Goal: Navigation & Orientation: Find specific page/section

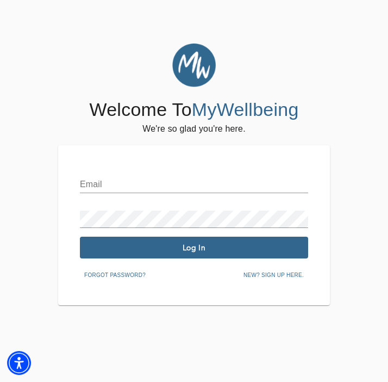
click at [124, 189] on input "text" at bounding box center [194, 184] width 228 height 17
type input "kk@kathykollertherapist.com"
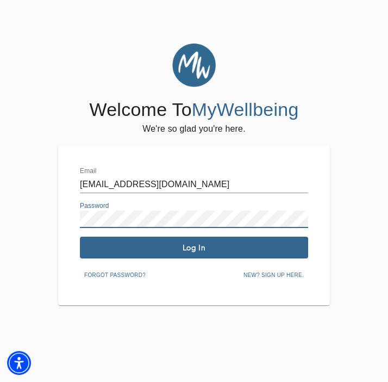
click at [202, 250] on span "Log In" at bounding box center [194, 248] width 220 height 10
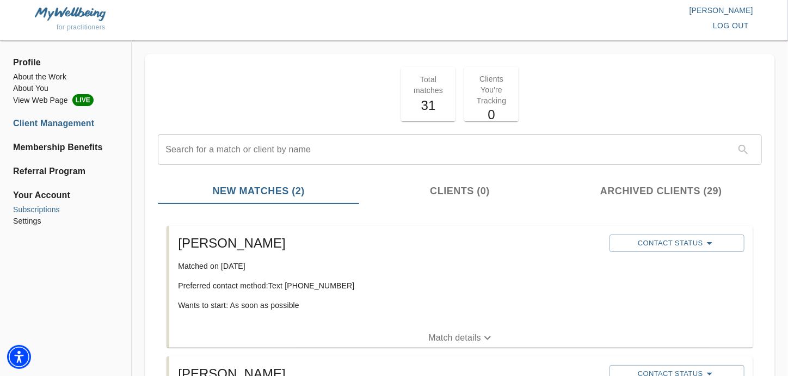
click at [54, 210] on li "Subscriptions" at bounding box center [65, 209] width 105 height 11
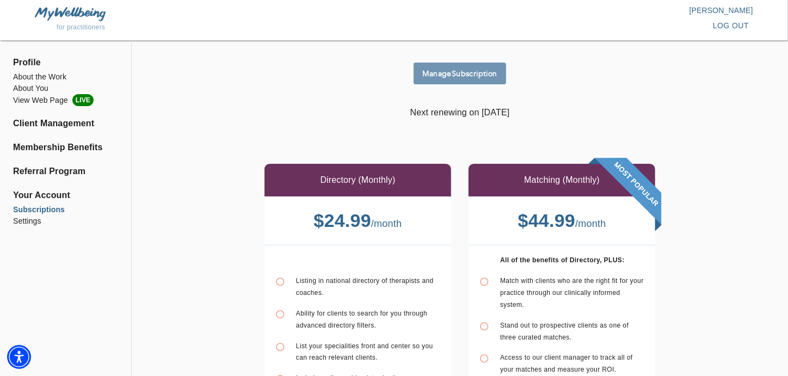
click at [464, 72] on span "Manage Subscription" at bounding box center [460, 74] width 84 height 10
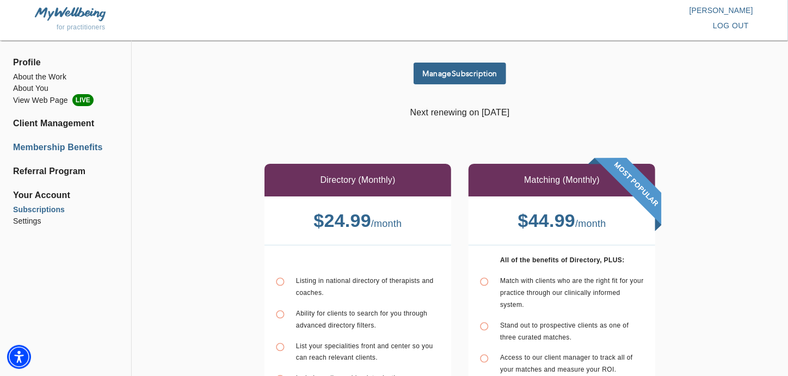
click at [82, 152] on li "Membership Benefits" at bounding box center [65, 147] width 105 height 13
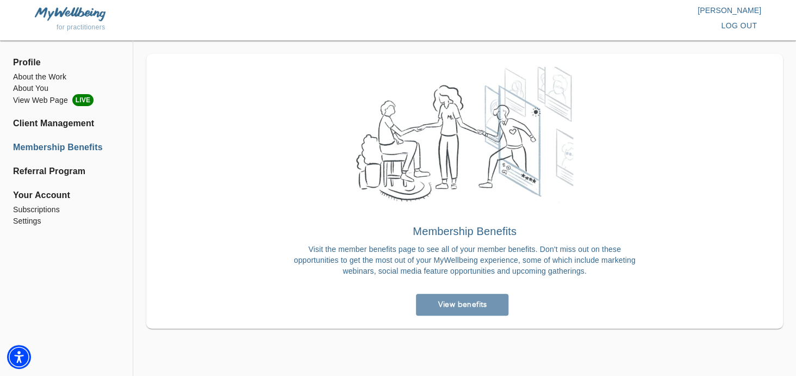
click at [491, 311] on link "View benefits" at bounding box center [462, 305] width 92 height 22
click at [727, 26] on span "log out" at bounding box center [739, 26] width 36 height 14
